Goal: Find specific page/section: Find specific page/section

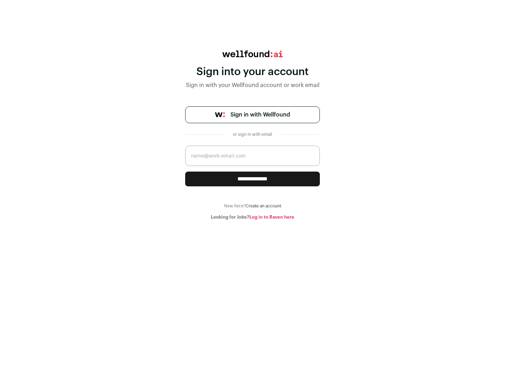
click at [260, 115] on span "Sign in with Wellfound" at bounding box center [261, 115] width 60 height 8
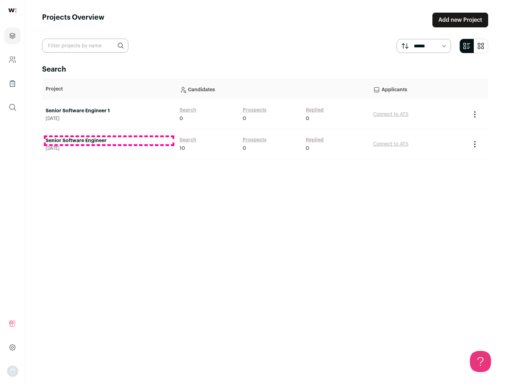
click at [109, 141] on link "Senior Software Engineer" at bounding box center [109, 140] width 127 height 7
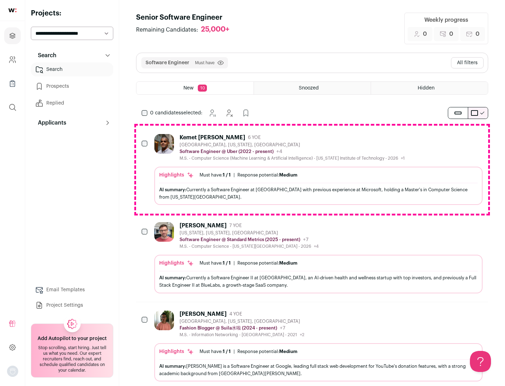
click at [312, 170] on div "Highlights Must have: 1 / 1 How many must haves have been fulfilled? | Response…" at bounding box center [318, 186] width 328 height 38
